Goal: Navigation & Orientation: Find specific page/section

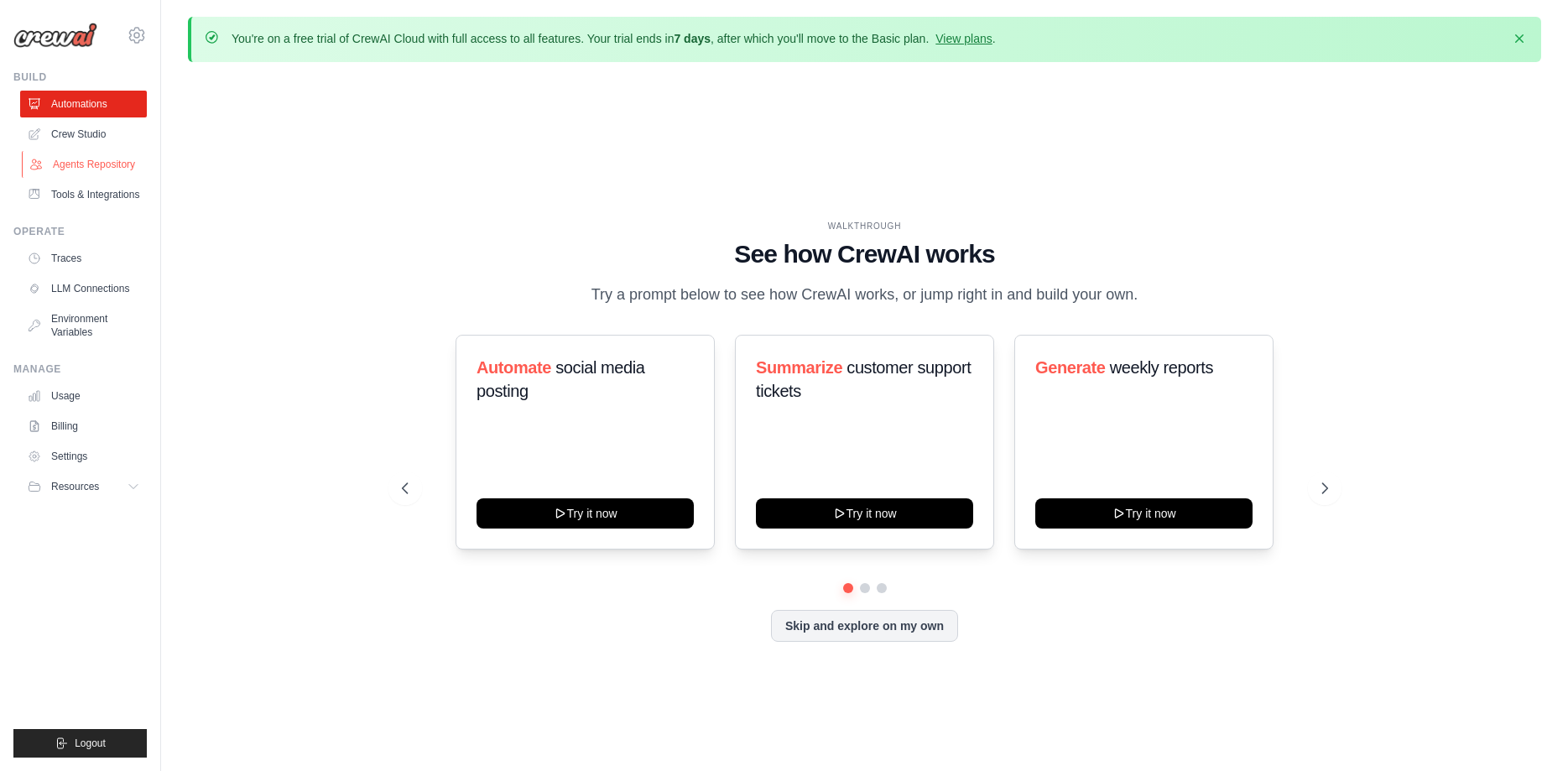
click at [73, 162] on link "Agents Repository" at bounding box center [85, 165] width 127 height 27
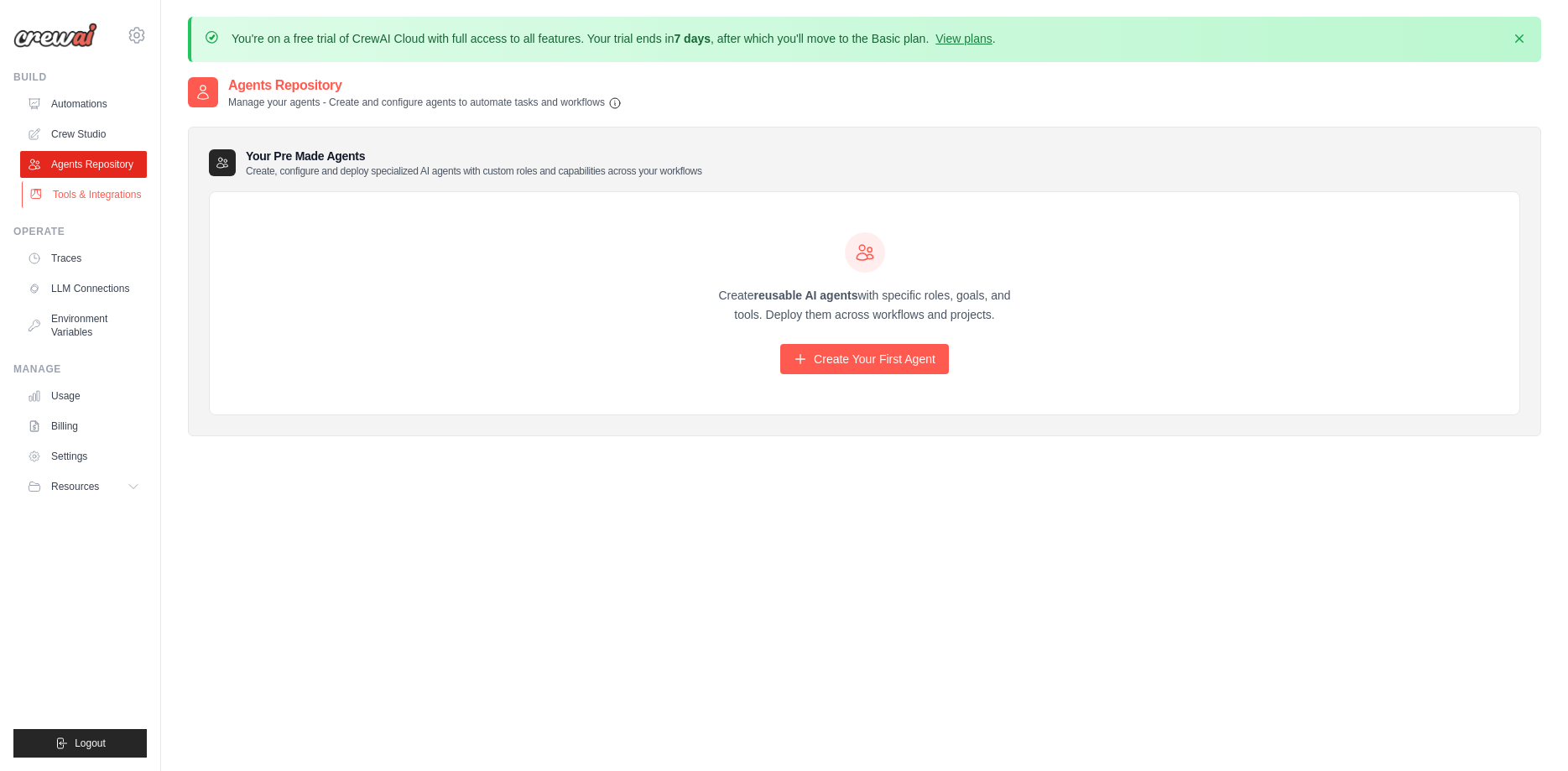
click at [73, 194] on link "Tools & Integrations" at bounding box center [85, 195] width 127 height 27
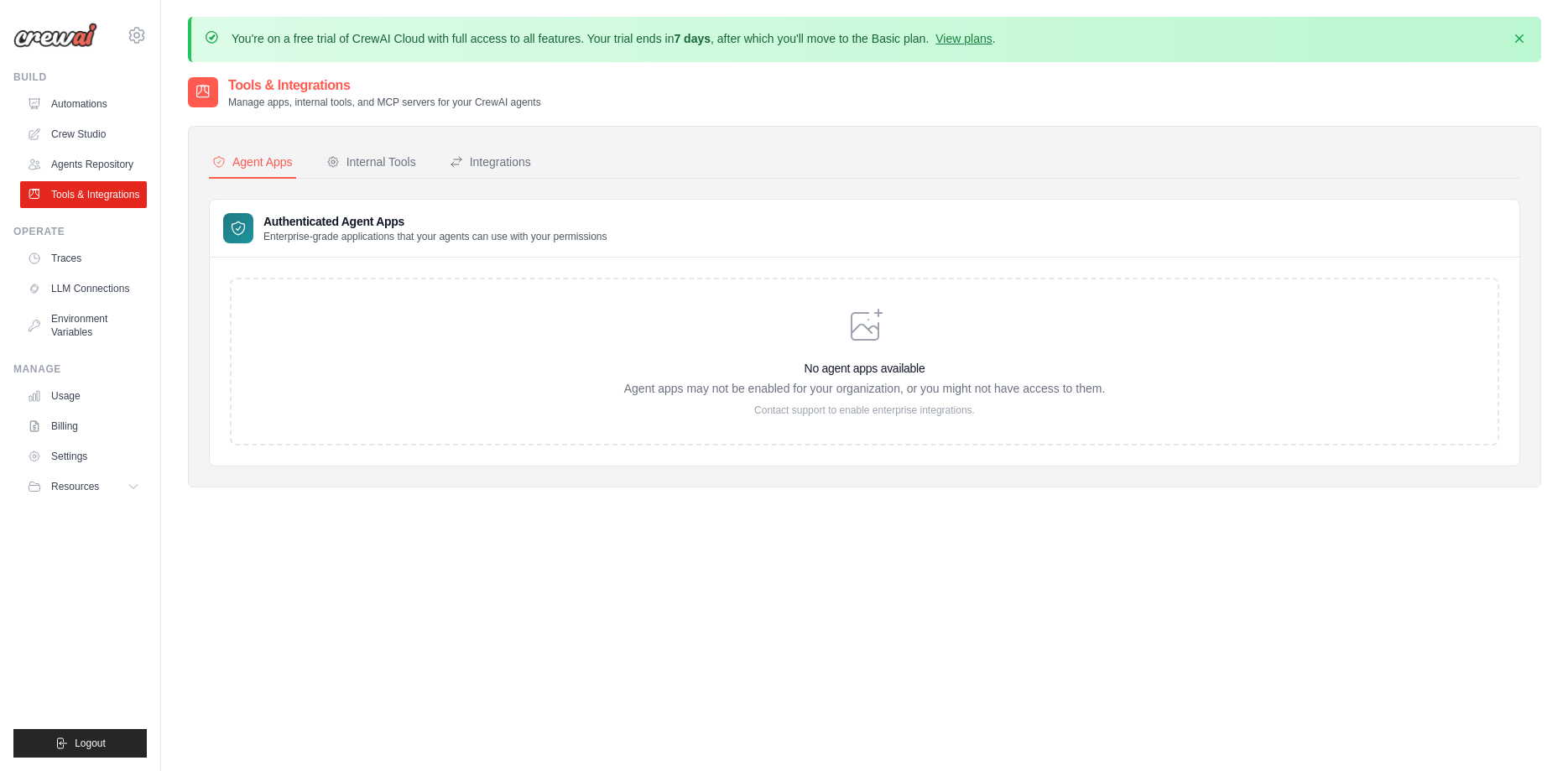
click at [72, 136] on link "Crew Studio" at bounding box center [83, 134] width 127 height 27
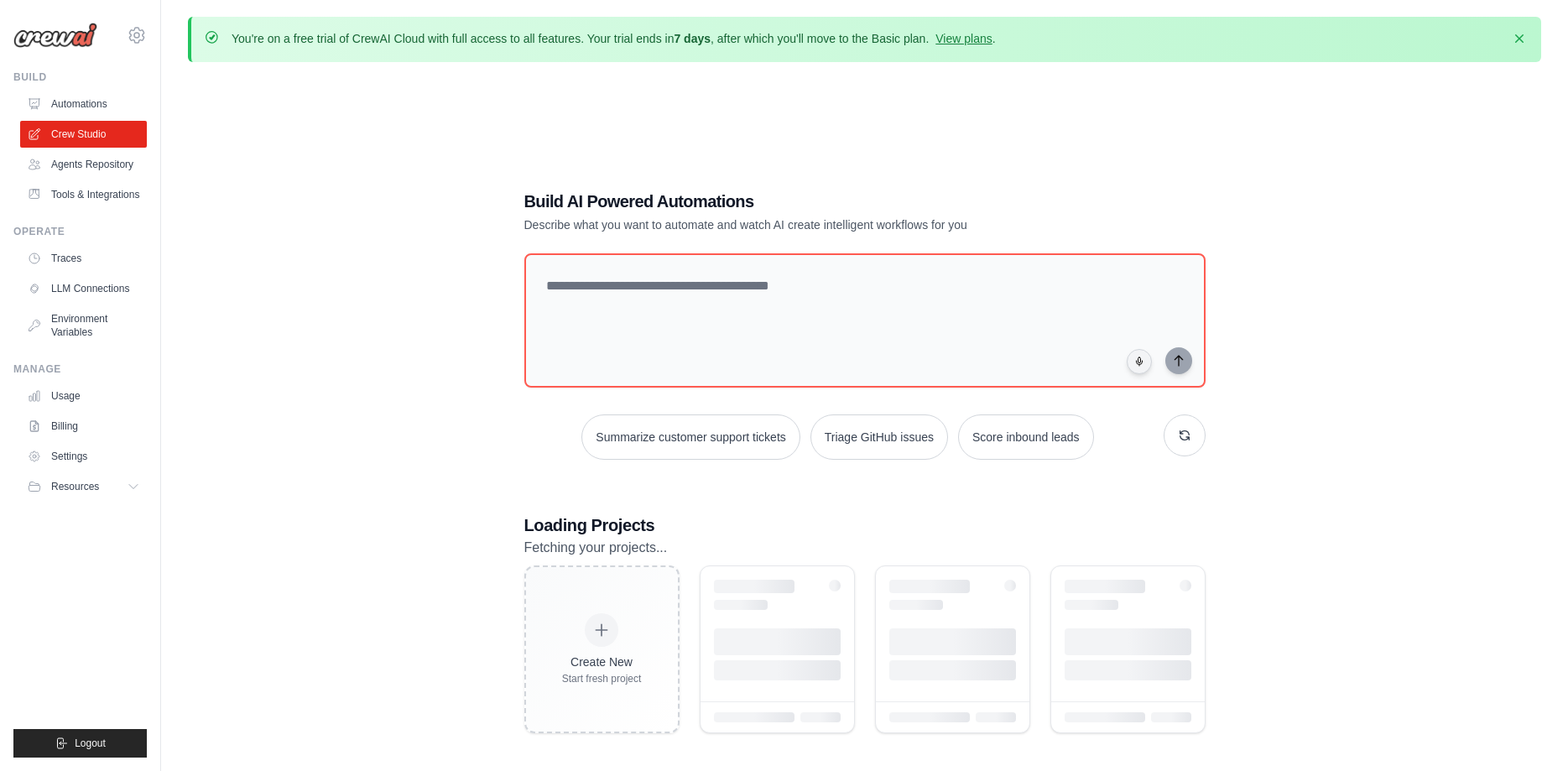
click at [91, 193] on link "Tools & Integrations" at bounding box center [83, 195] width 127 height 27
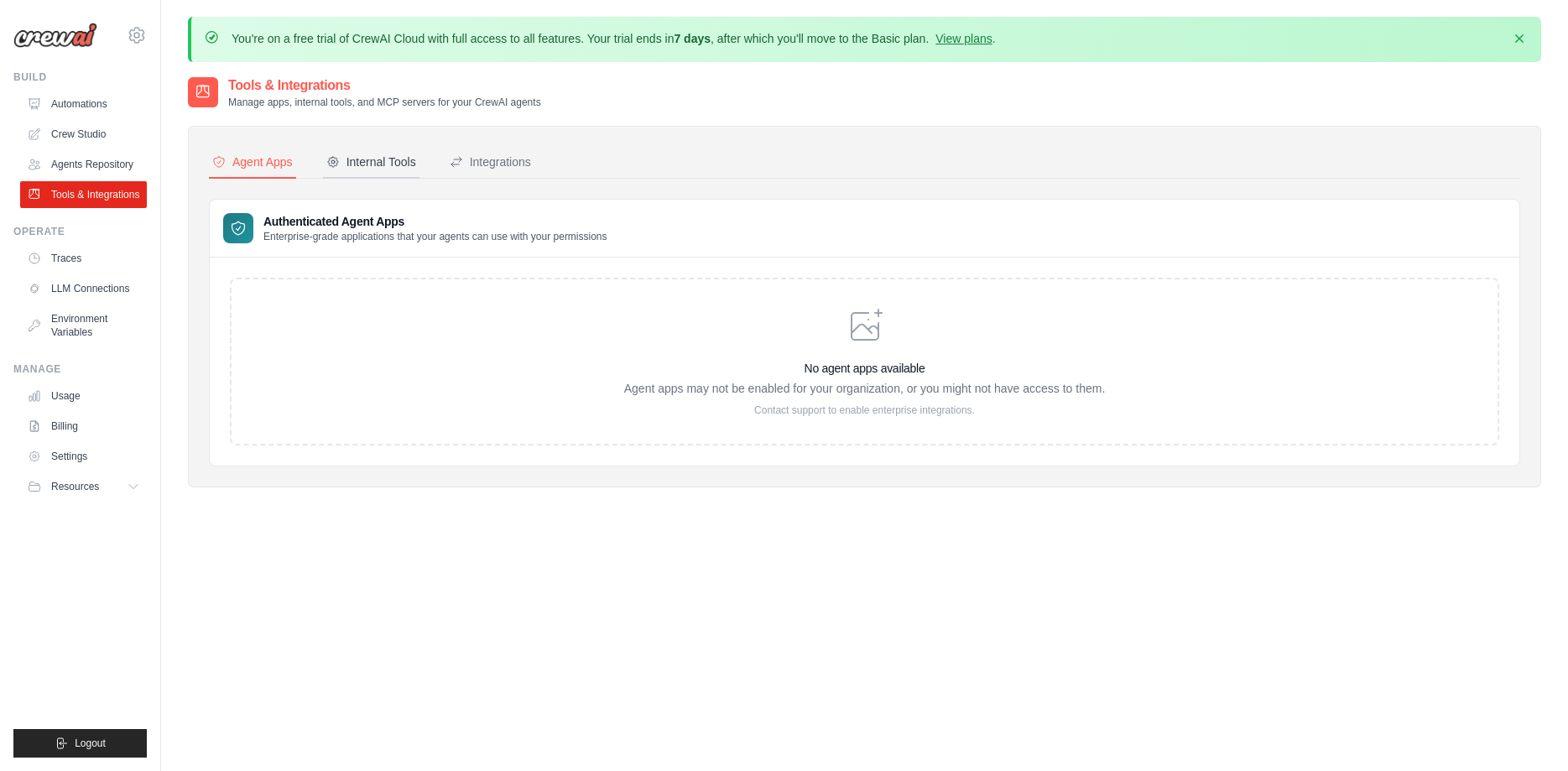
click at [368, 155] on div "Internal Tools" at bounding box center [371, 161] width 90 height 17
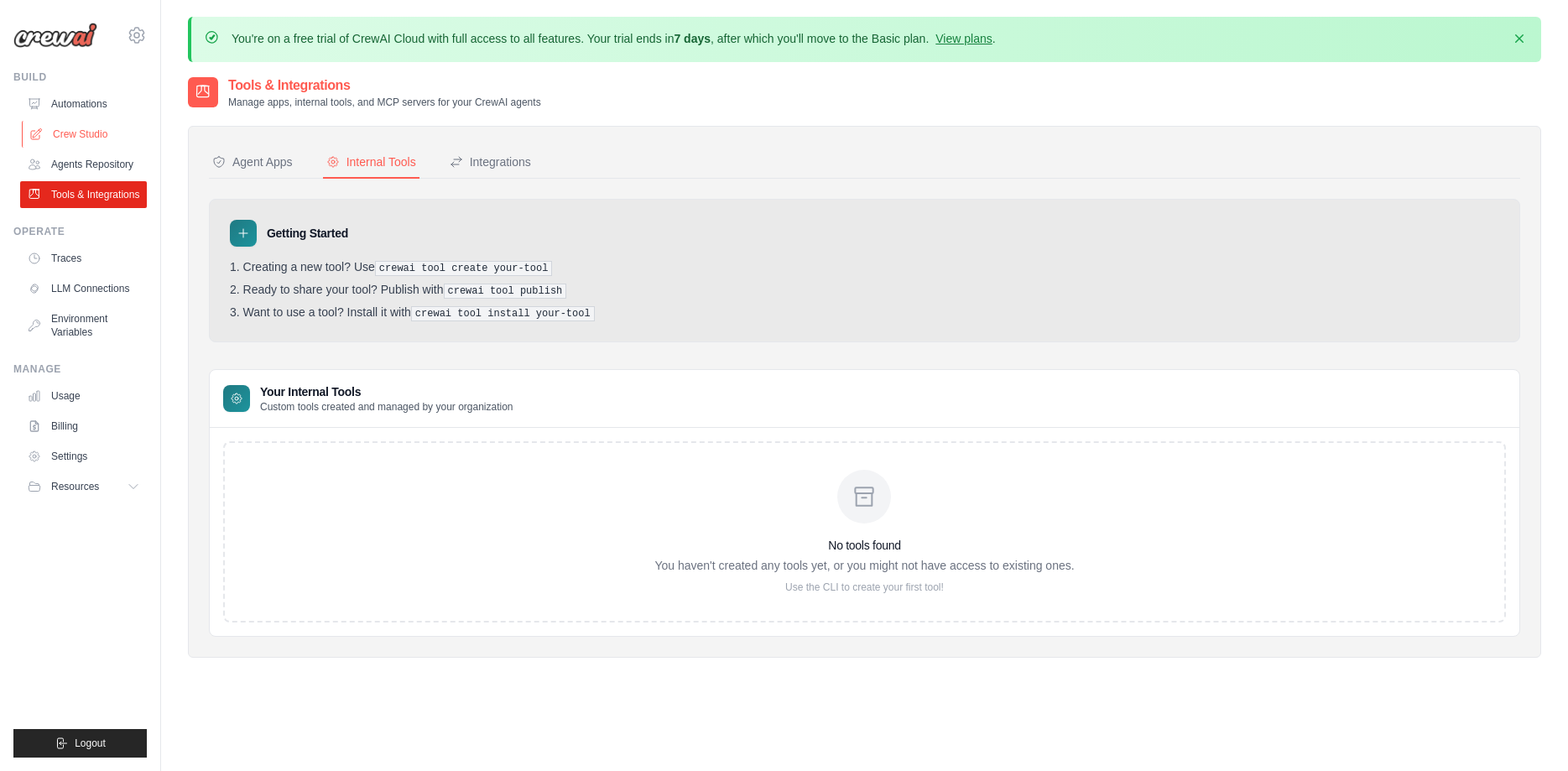
click at [91, 127] on link "Crew Studio" at bounding box center [85, 134] width 127 height 27
